Goal: Find specific page/section: Find specific page/section

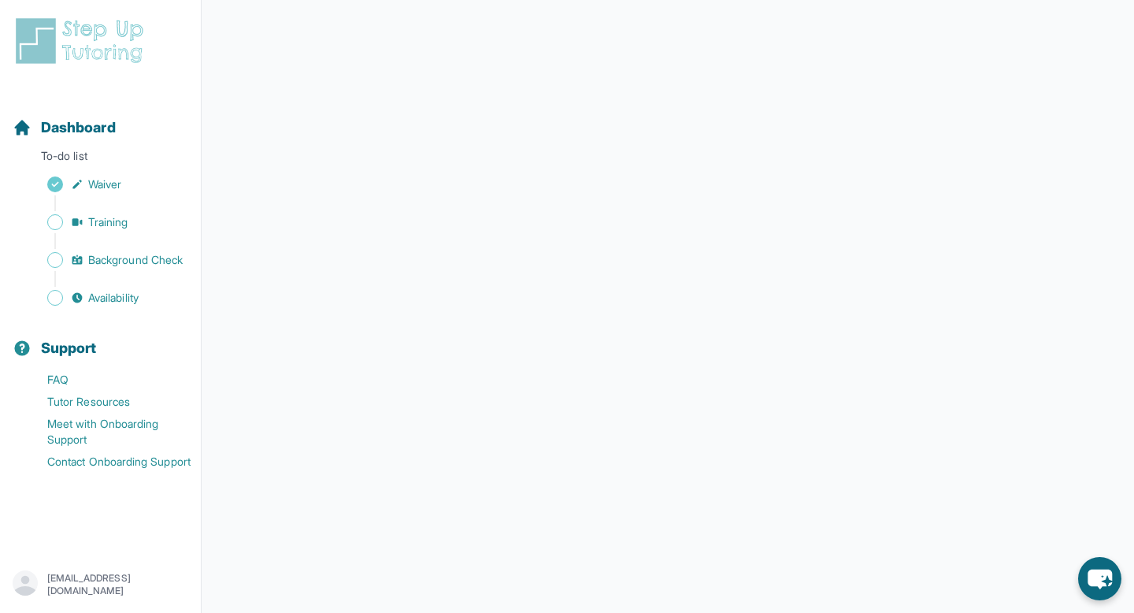
scroll to position [94, 0]
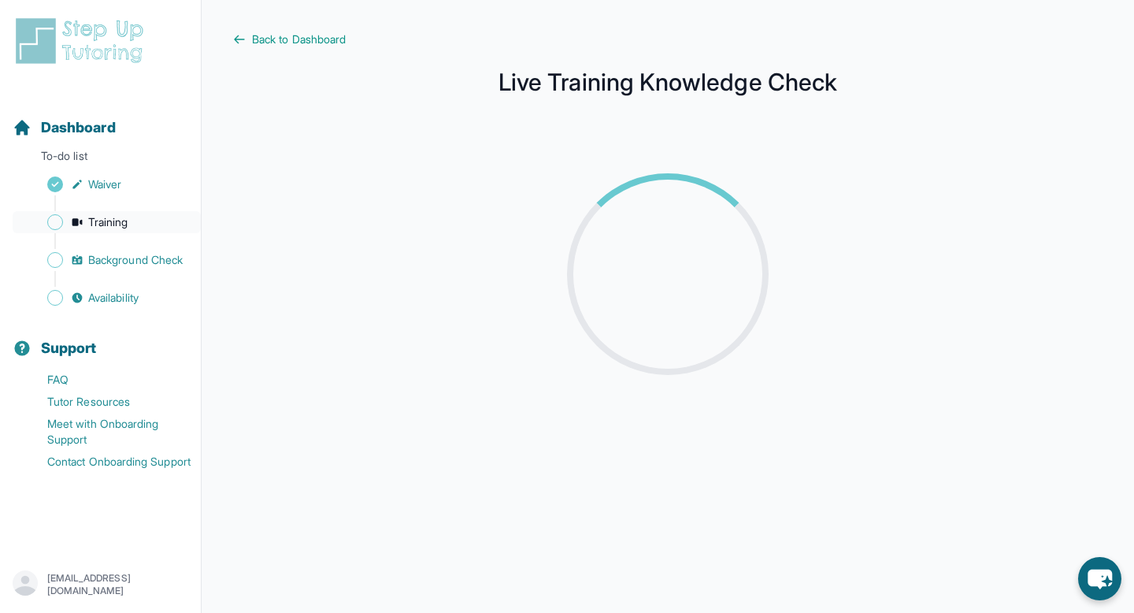
click at [56, 223] on span "Sidebar" at bounding box center [55, 222] width 16 height 16
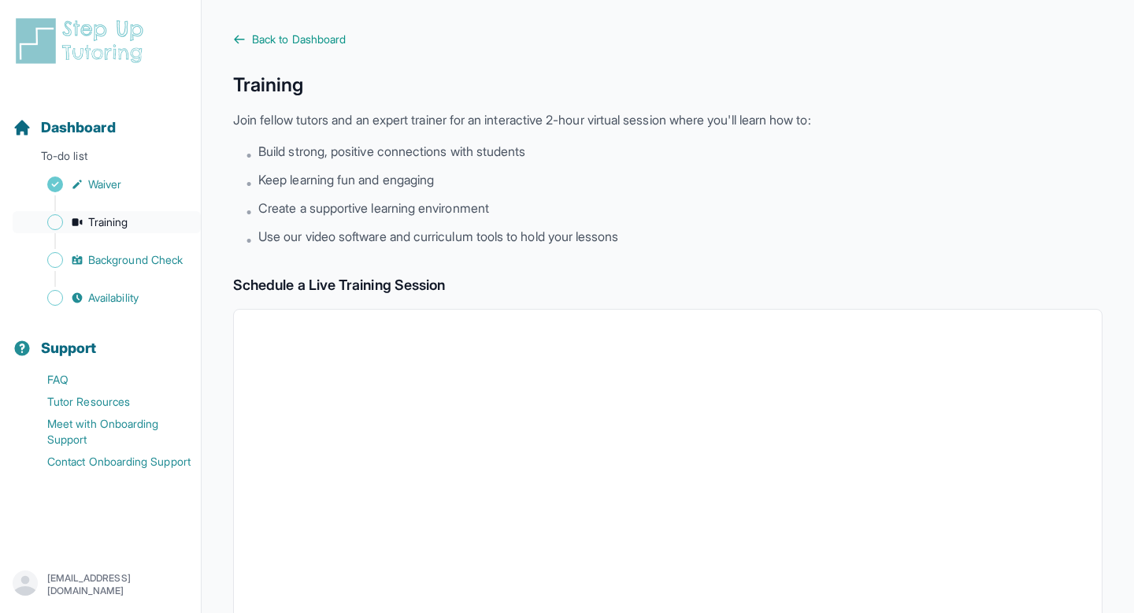
click at [56, 223] on span "Sidebar" at bounding box center [55, 222] width 16 height 16
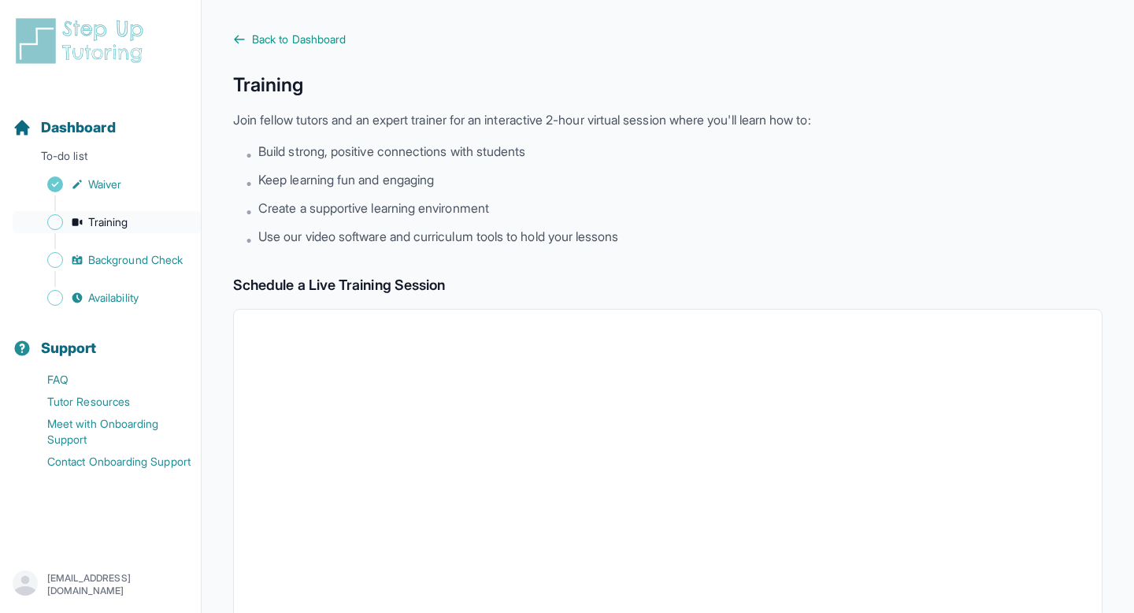
click at [56, 223] on span "Sidebar" at bounding box center [55, 222] width 16 height 16
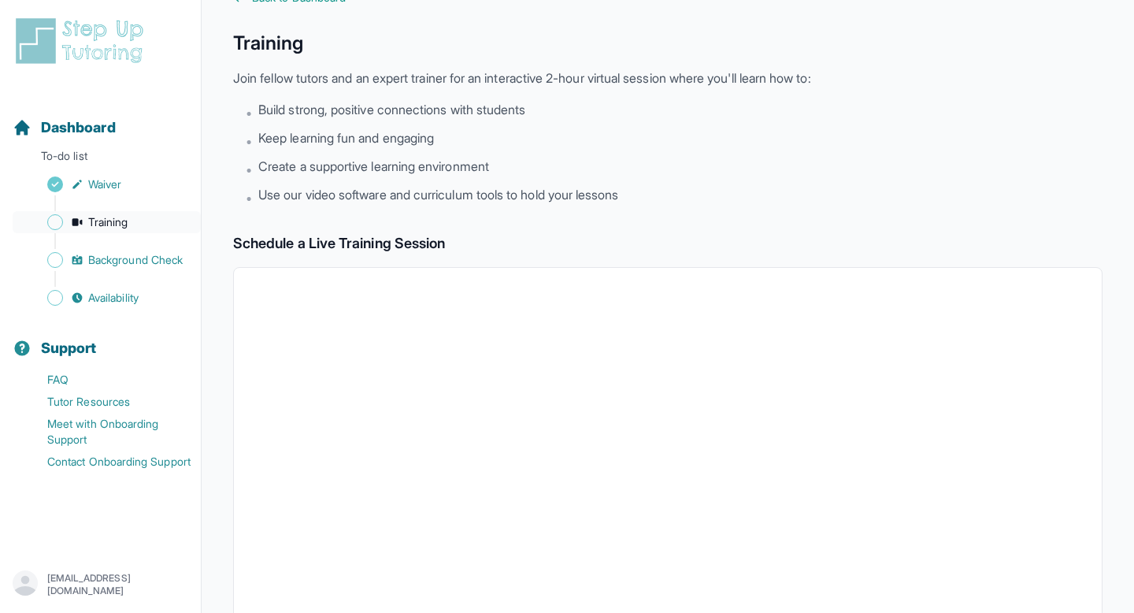
scroll to position [61, 0]
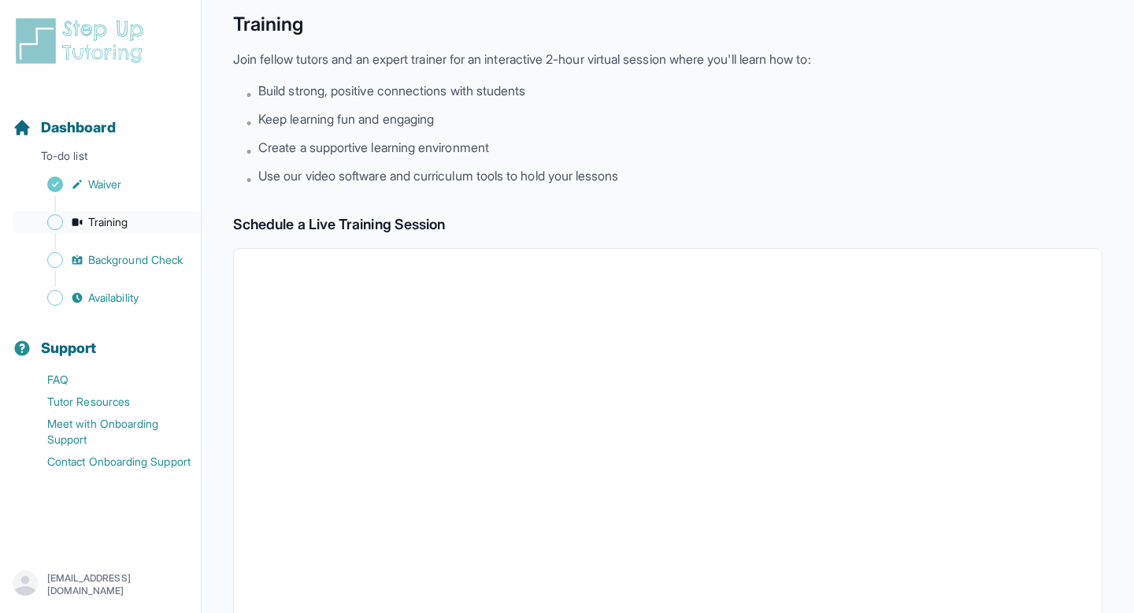
click at [52, 220] on span "Sidebar" at bounding box center [55, 222] width 16 height 16
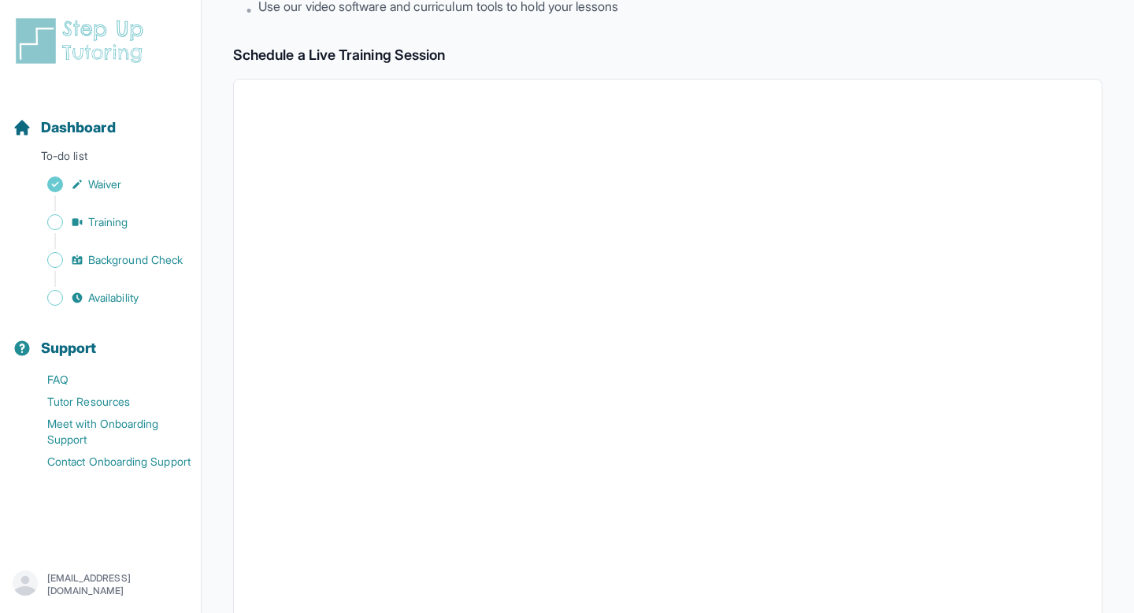
scroll to position [276, 0]
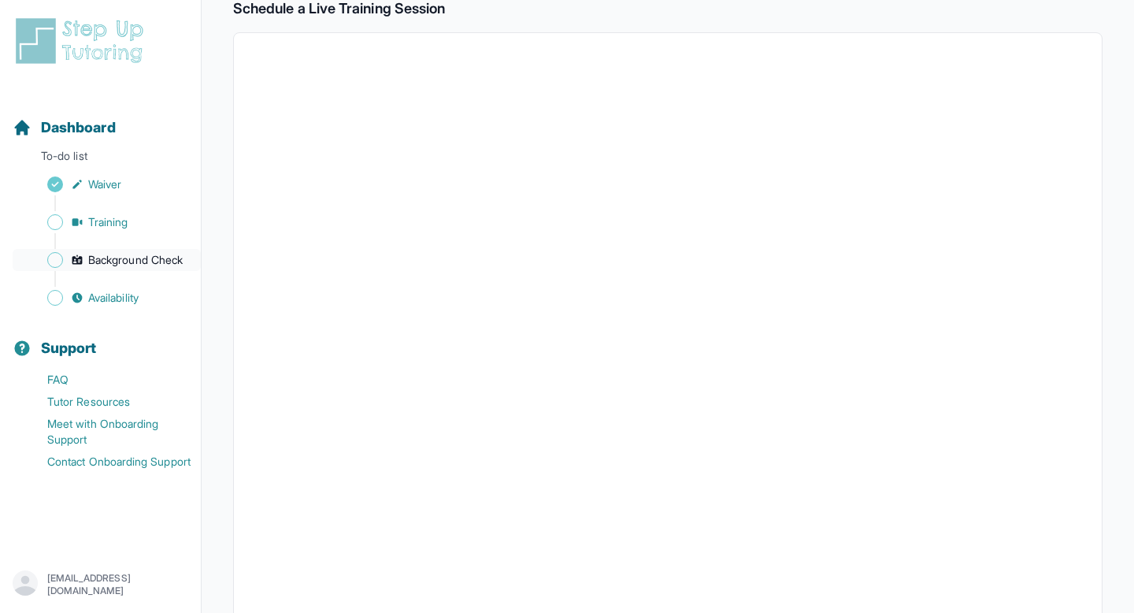
click at [182, 261] on span "Background Check" at bounding box center [135, 260] width 94 height 16
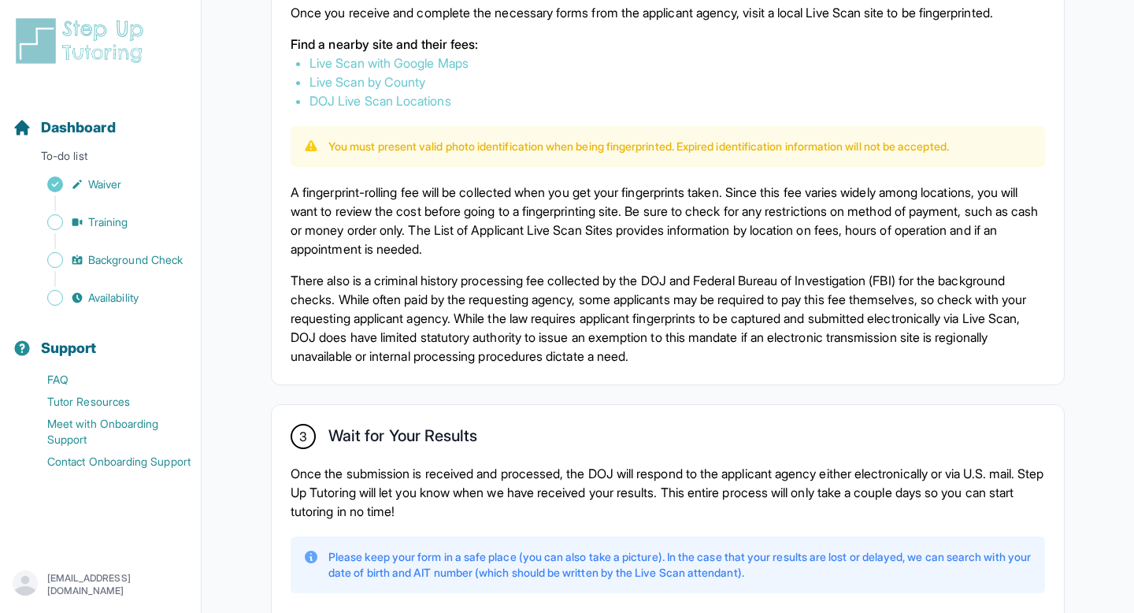
scroll to position [1004, 0]
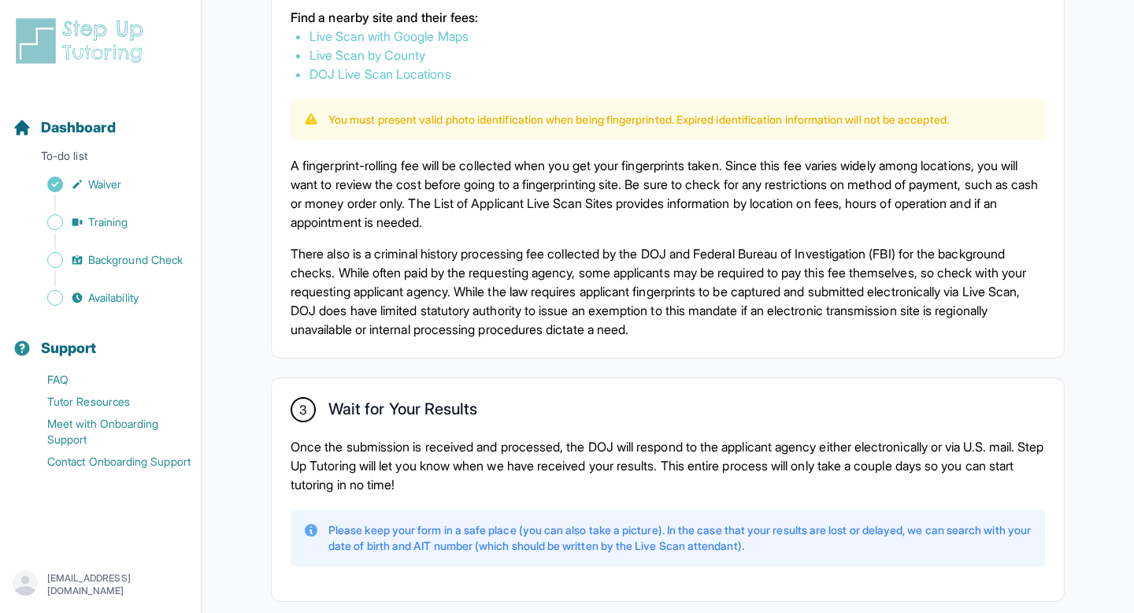
click at [145, 322] on button "Support" at bounding box center [100, 339] width 188 height 54
